Goal: Share content

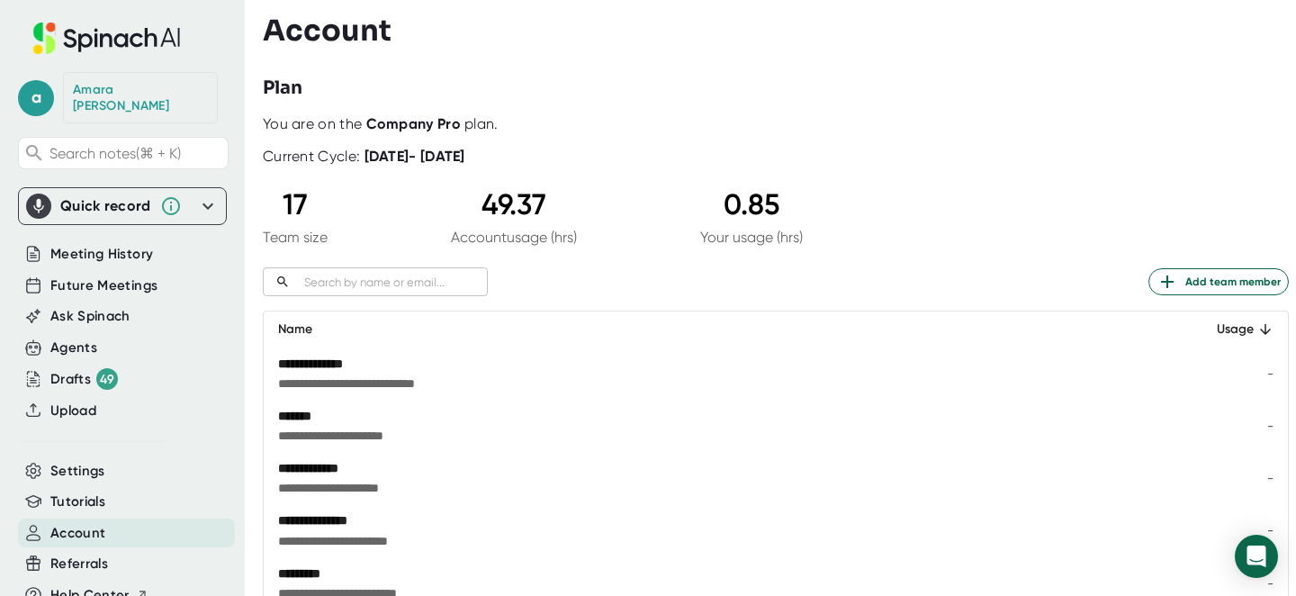
scroll to position [38, 0]
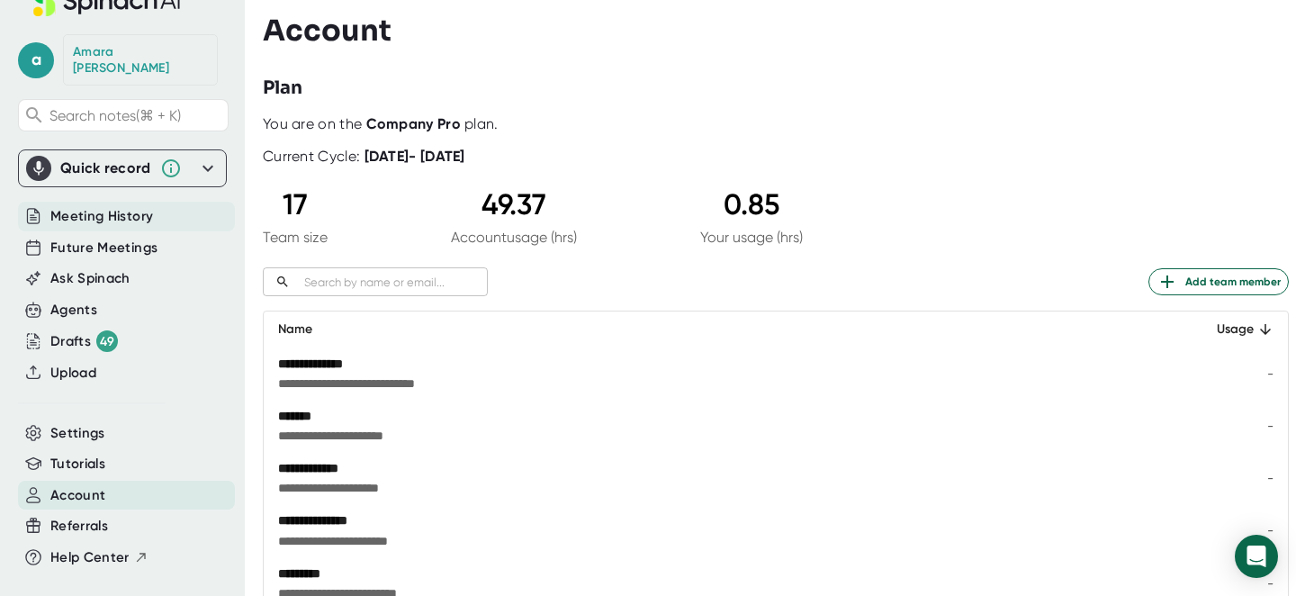
click at [115, 206] on span "Meeting History" at bounding box center [101, 216] width 103 height 21
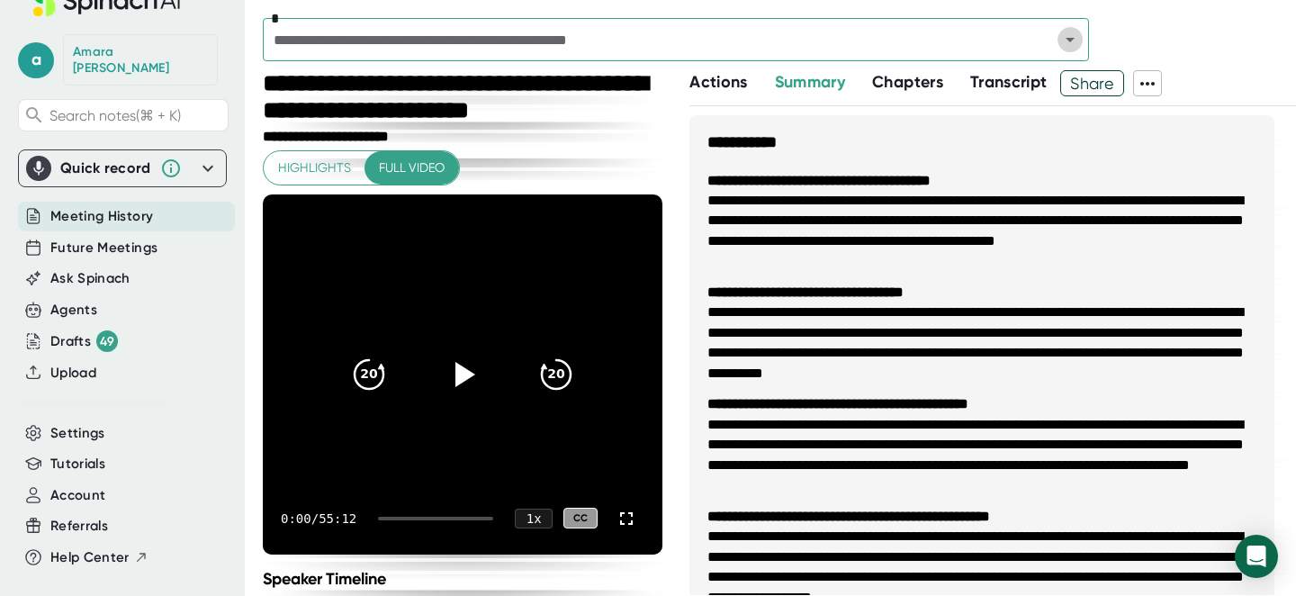
click at [1066, 40] on icon "Open" at bounding box center [1070, 40] width 22 height 22
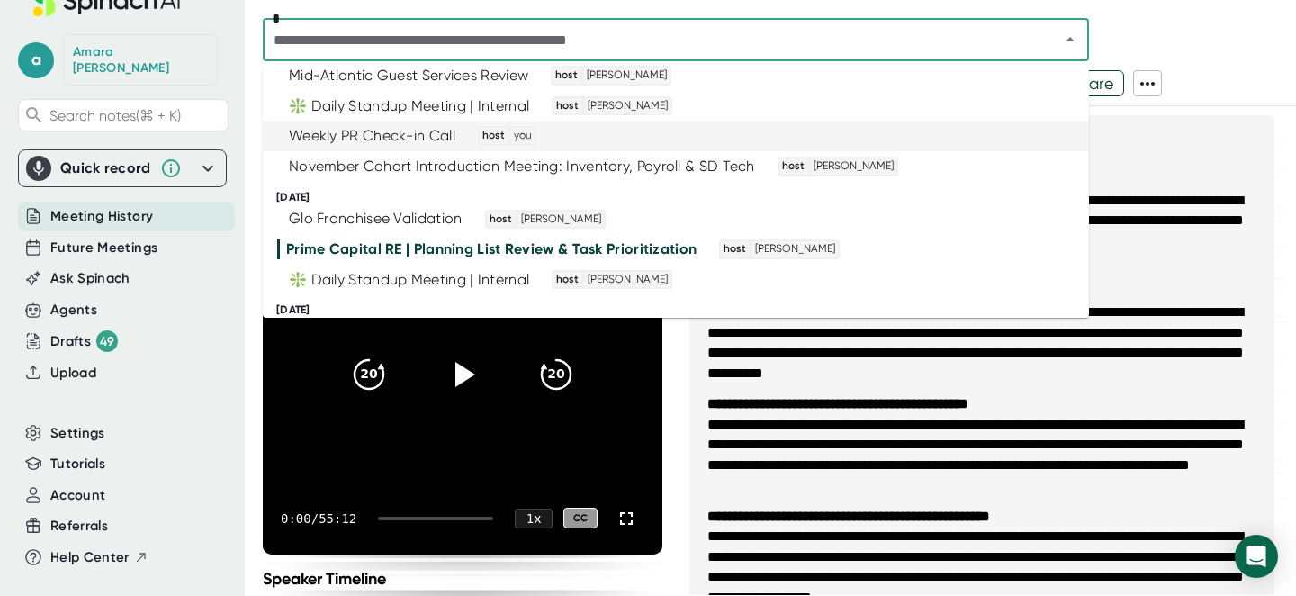
scroll to position [91, 0]
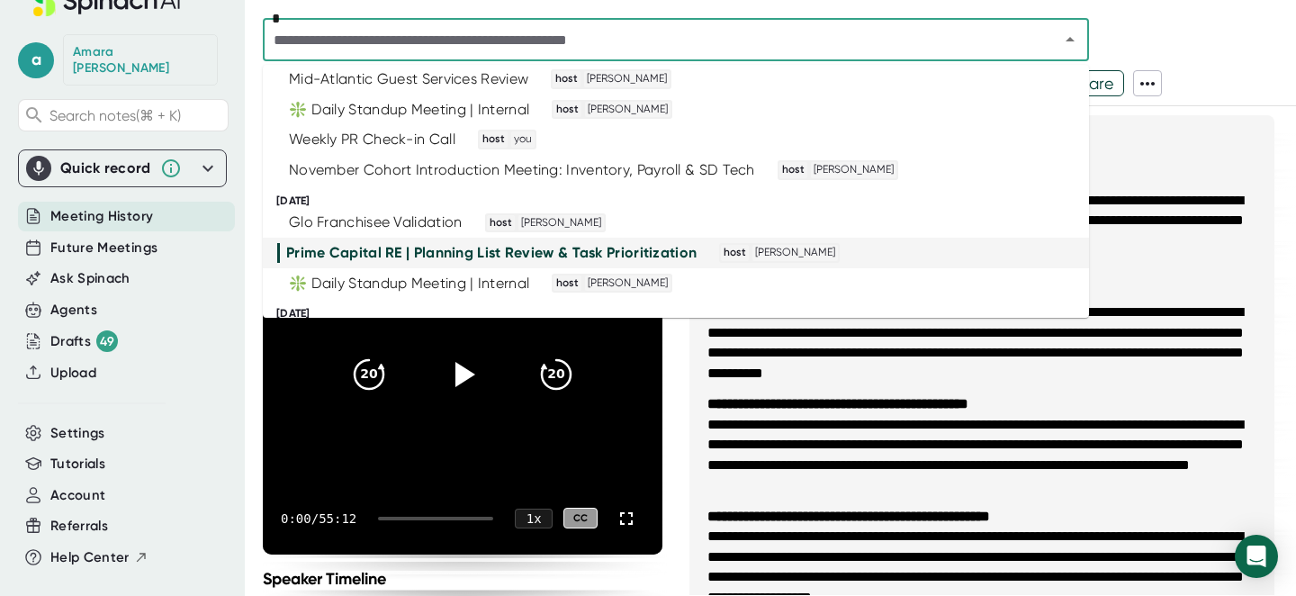
click at [655, 255] on div "Prime Capital RE | Planning List Review & Task Prioritization" at bounding box center [491, 253] width 410 height 18
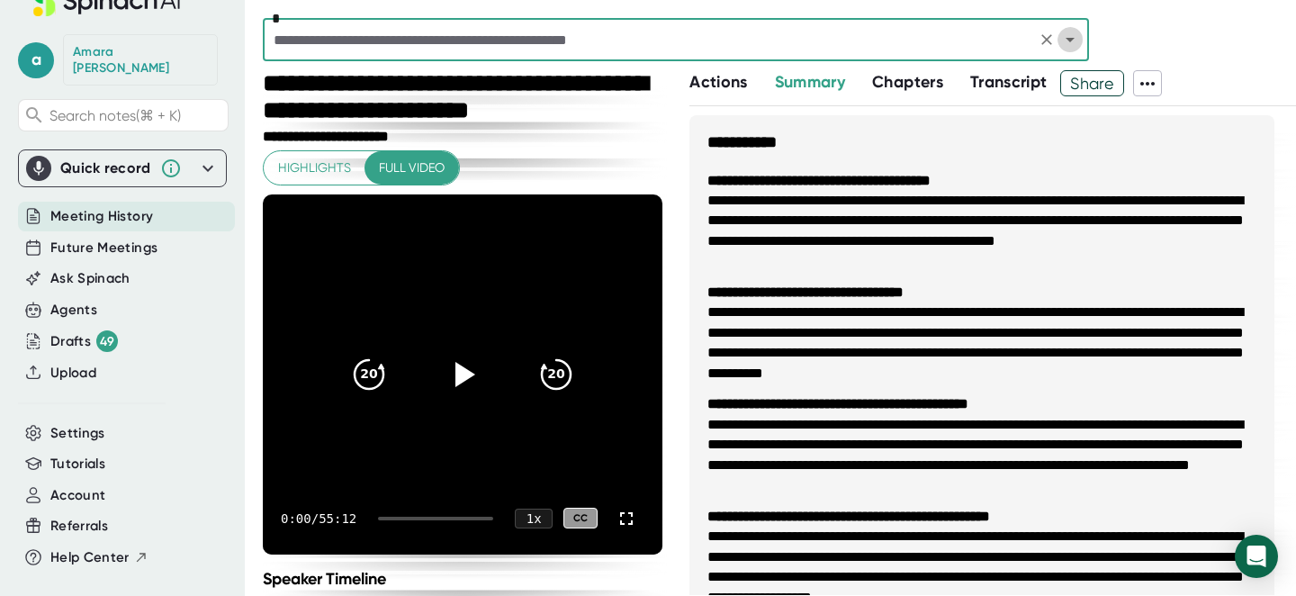
click at [1076, 44] on icon "Open" at bounding box center [1070, 40] width 22 height 22
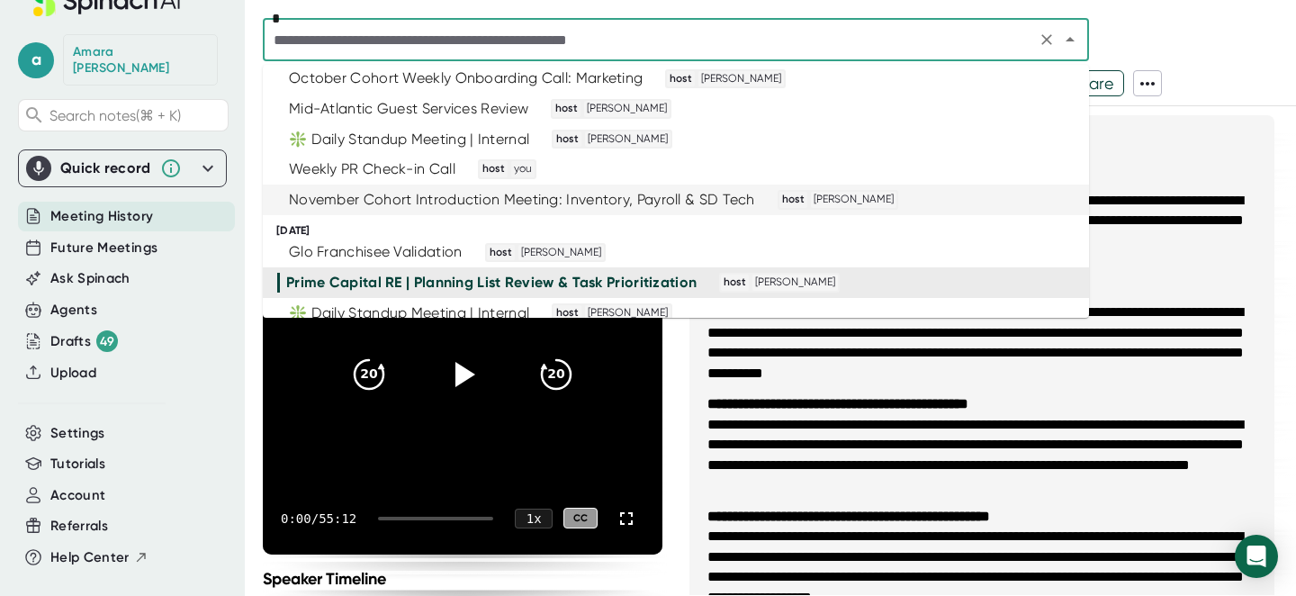
scroll to position [68, 0]
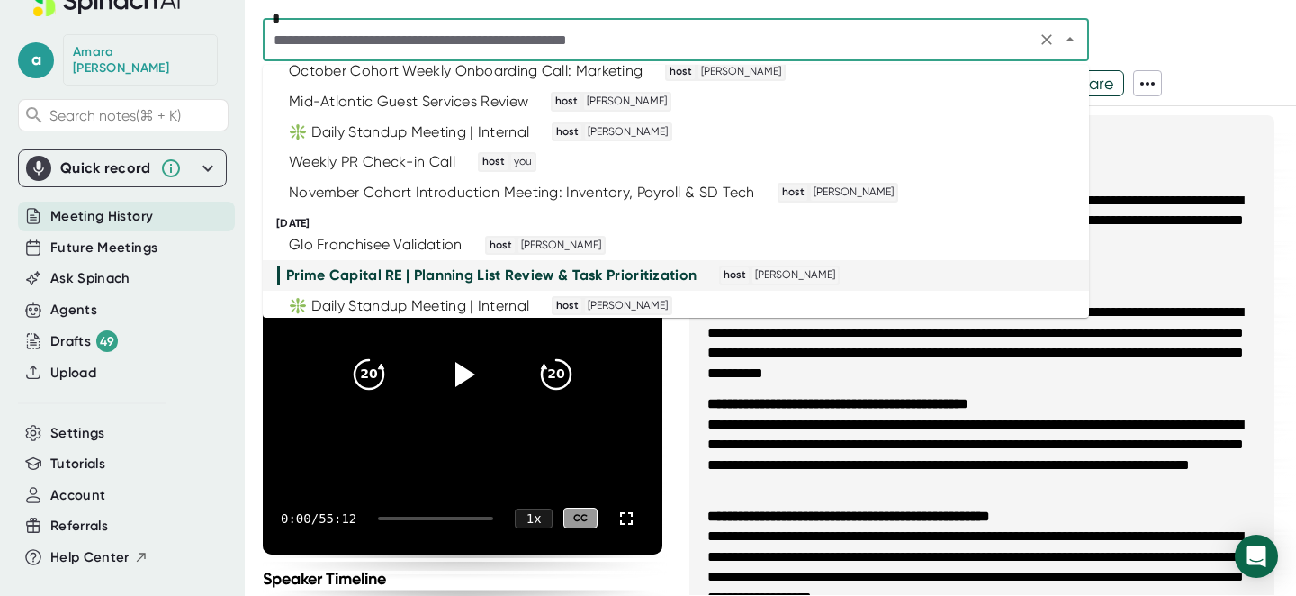
click at [980, 277] on div "Prime Capital RE | Planning List Review & Task Prioritization host [PERSON_NAME]" at bounding box center [666, 275] width 779 height 20
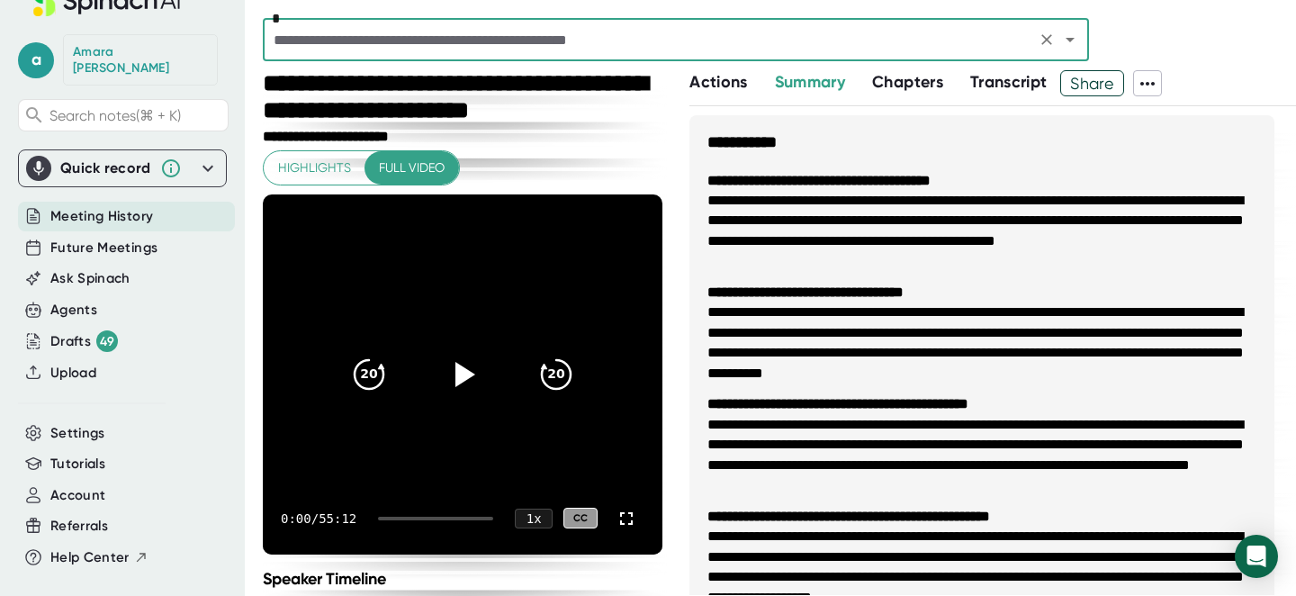
click at [1152, 85] on icon at bounding box center [1147, 84] width 22 height 22
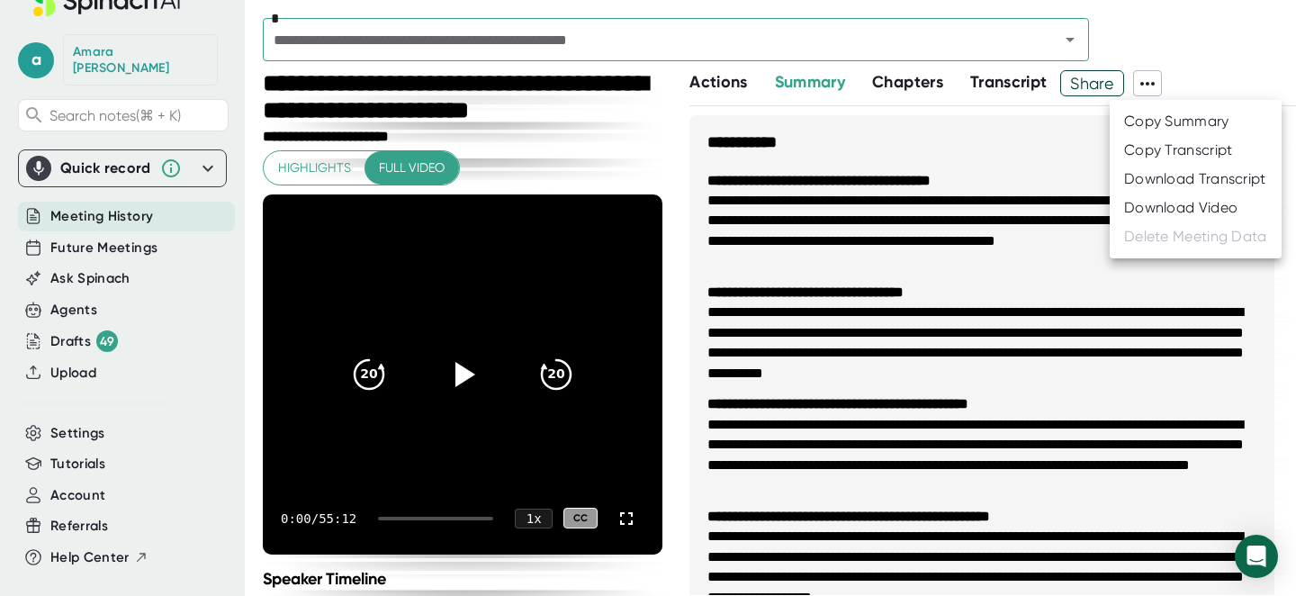
click at [1152, 85] on div at bounding box center [648, 298] width 1296 height 596
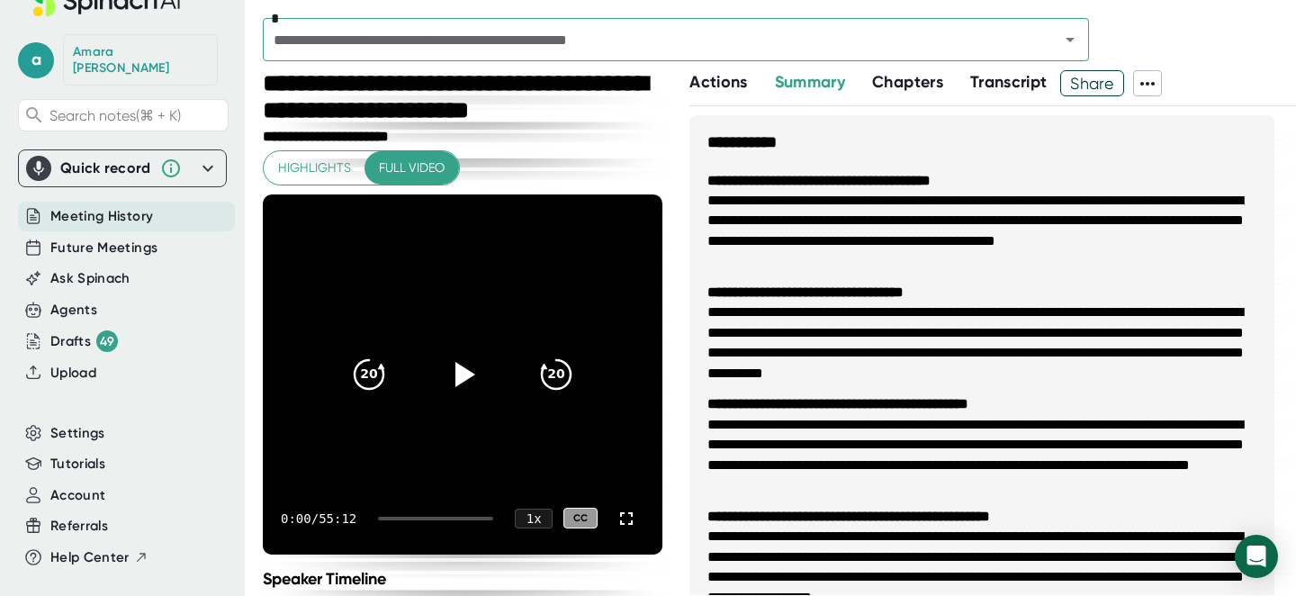
click at [1106, 84] on span "Share" at bounding box center [1092, 82] width 62 height 31
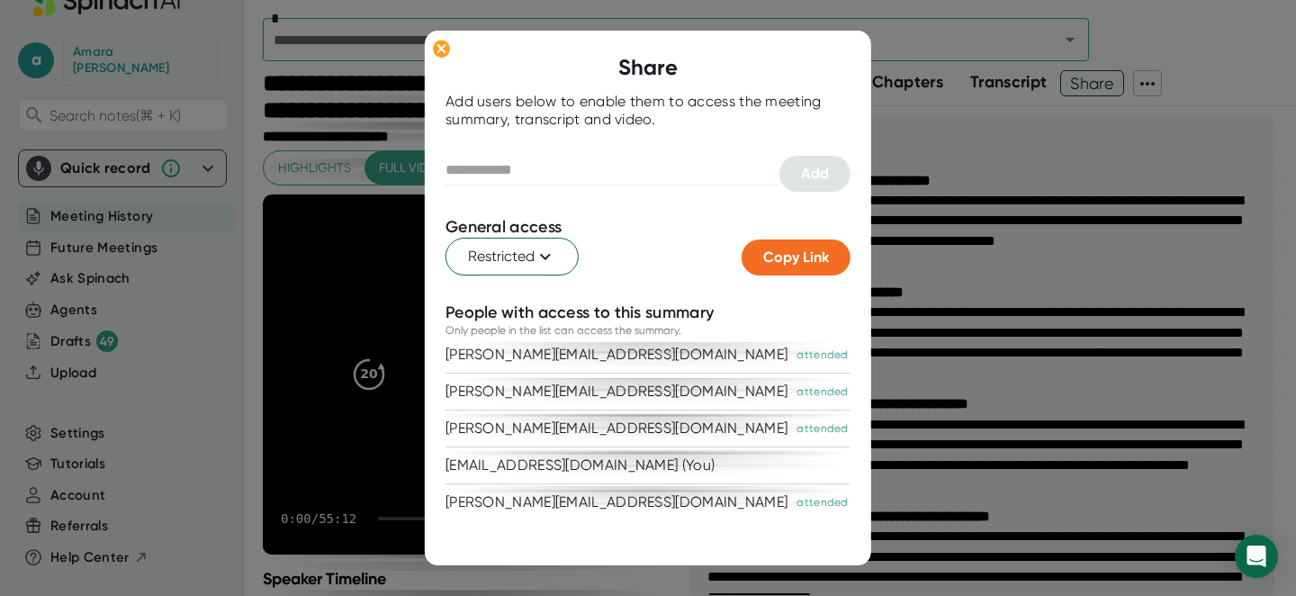
scroll to position [0, 0]
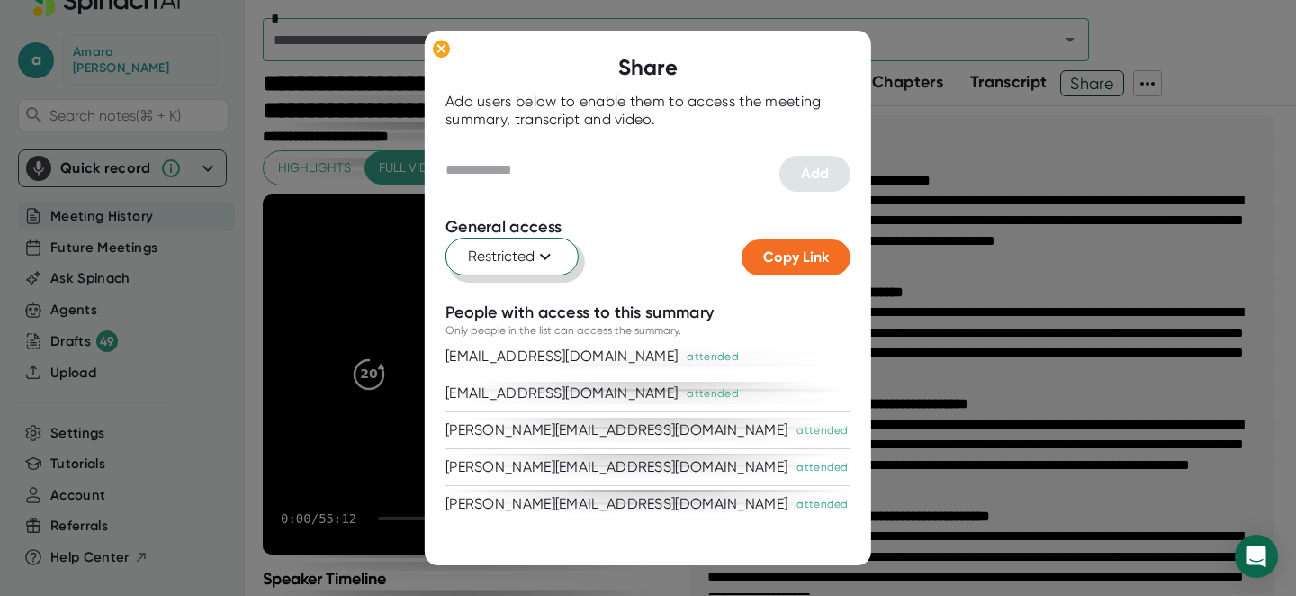
click at [547, 255] on icon at bounding box center [545, 256] width 11 height 6
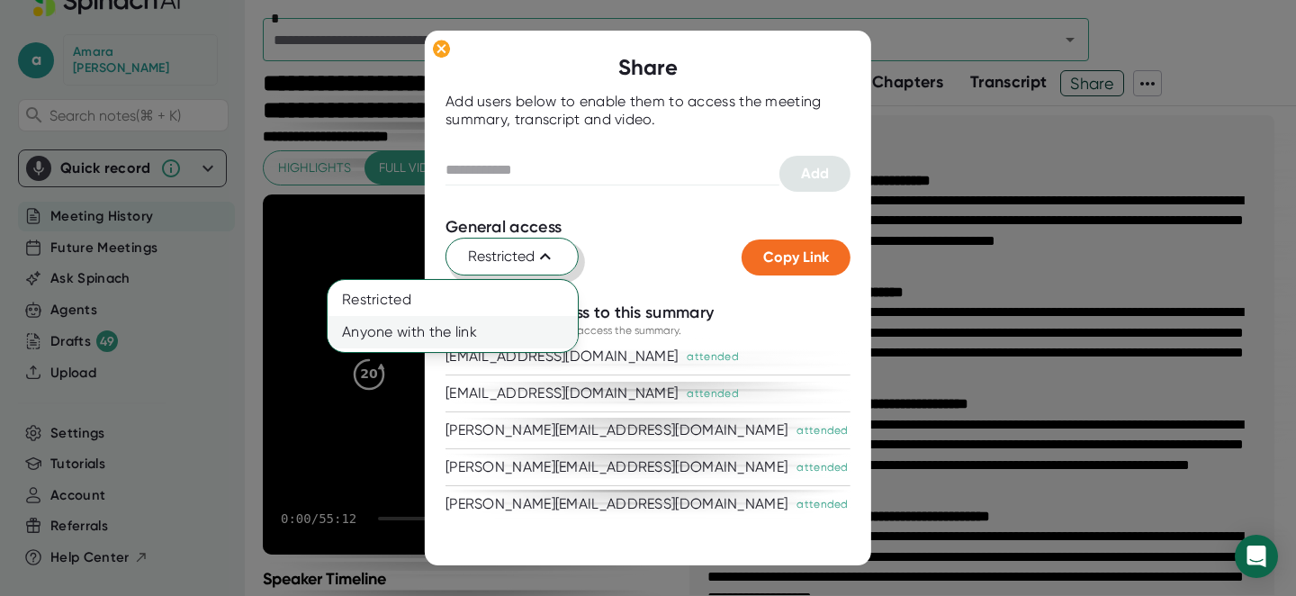
click at [516, 337] on div "Anyone with the link" at bounding box center [453, 332] width 250 height 32
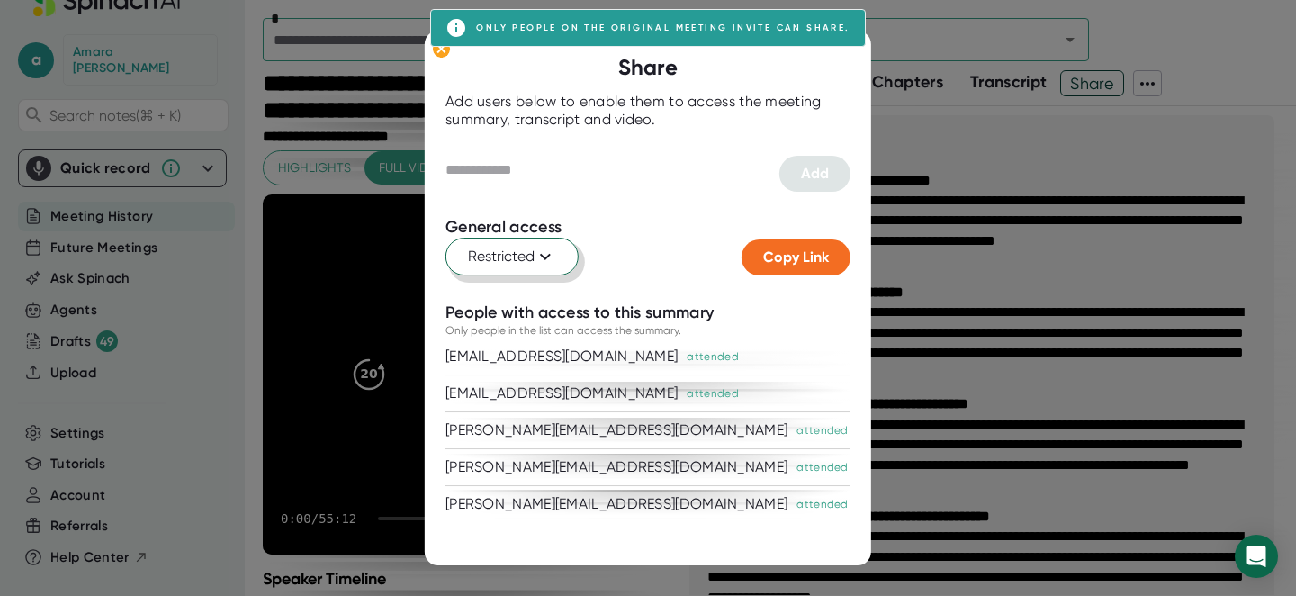
click at [658, 254] on div "Restricted" at bounding box center [593, 257] width 296 height 38
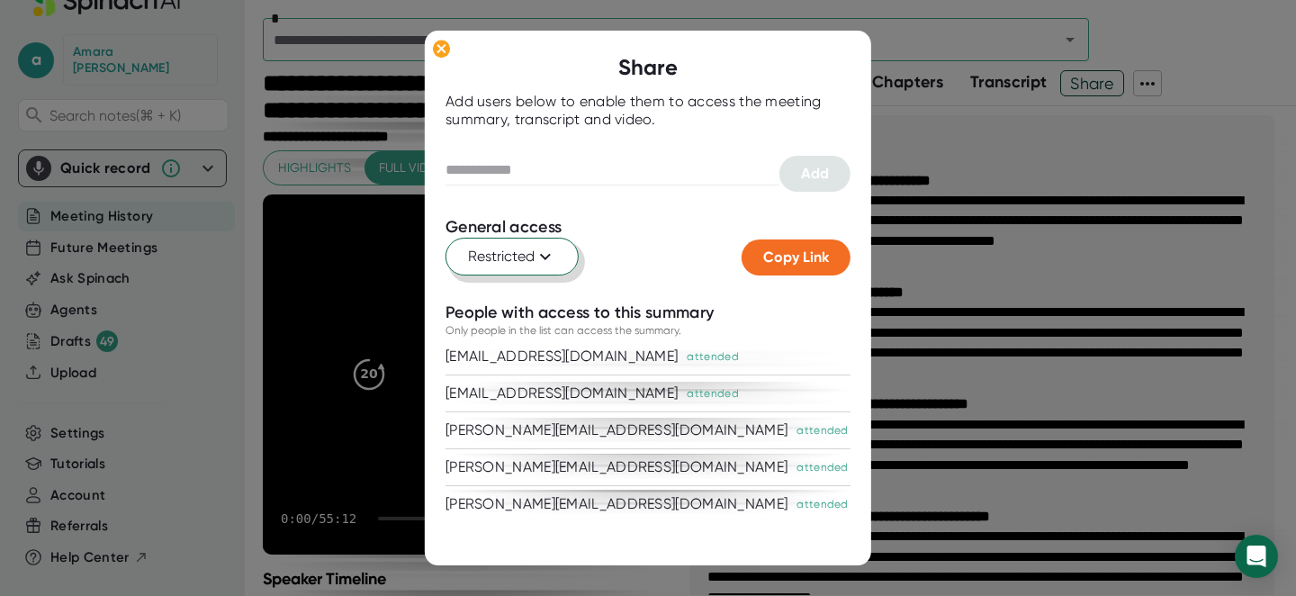
click at [1015, 220] on div at bounding box center [648, 298] width 1296 height 596
